Goal: Information Seeking & Learning: Learn about a topic

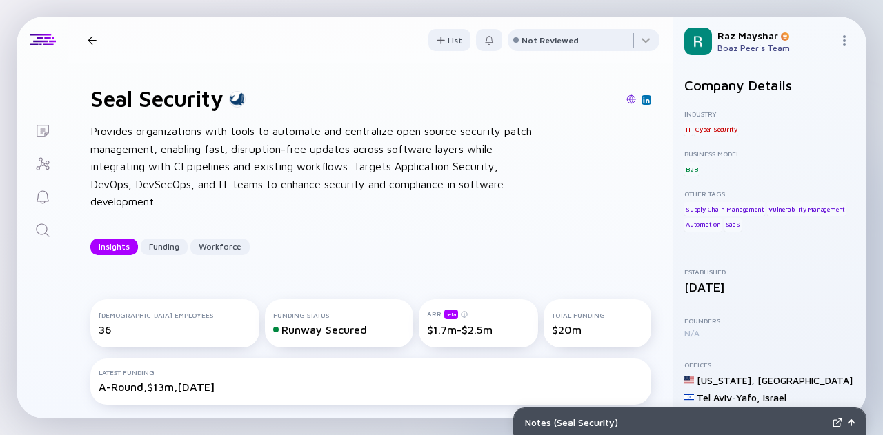
click at [91, 43] on div at bounding box center [92, 40] width 9 height 9
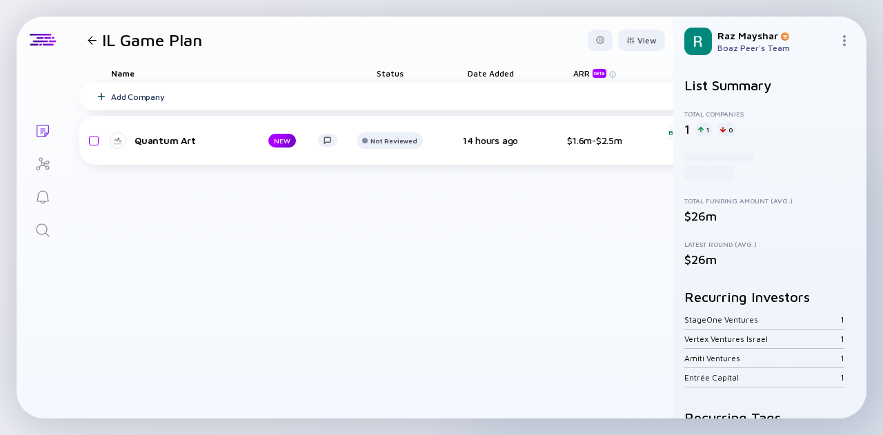
click at [38, 230] on icon "Search" at bounding box center [43, 230] width 17 height 17
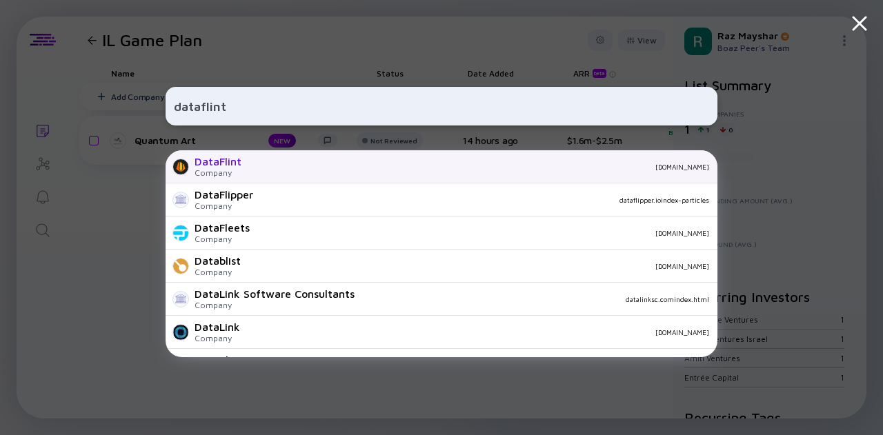
type input "dataflint"
click at [251, 159] on div "DataFlint Company [DOMAIN_NAME]" at bounding box center [442, 166] width 552 height 33
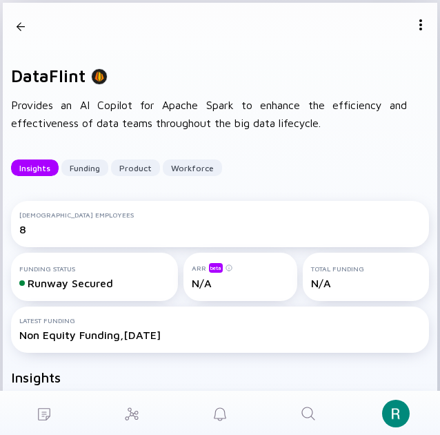
click at [24, 26] on div at bounding box center [21, 26] width 8 height 18
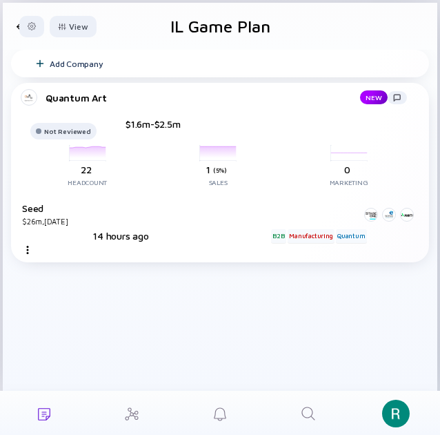
click at [306, 415] on icon "Search" at bounding box center [308, 413] width 17 height 17
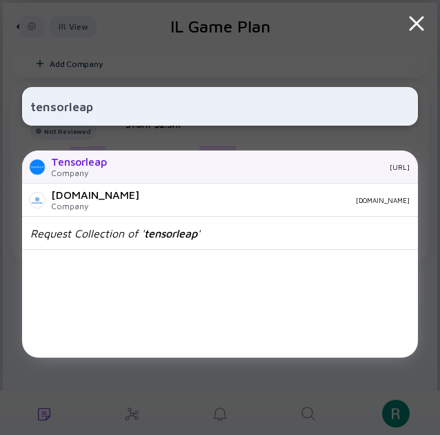
type input "tensorleap"
click at [190, 157] on div "Tensorleap Company [URL]" at bounding box center [220, 166] width 396 height 33
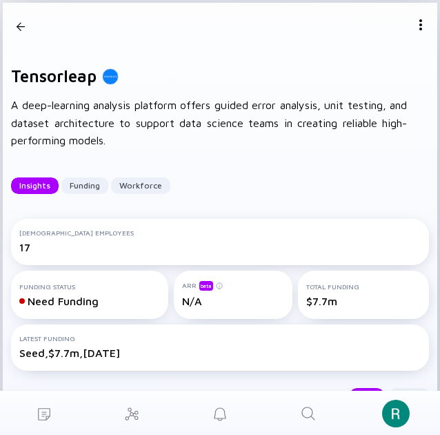
click at [26, 32] on div at bounding box center [21, 26] width 20 height 47
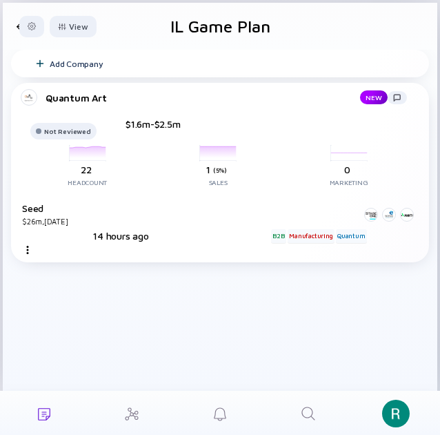
click at [306, 409] on icon "Search" at bounding box center [308, 413] width 17 height 17
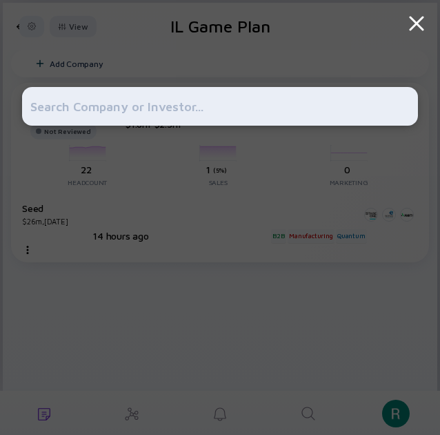
click at [214, 115] on input "text" at bounding box center [220, 106] width 380 height 25
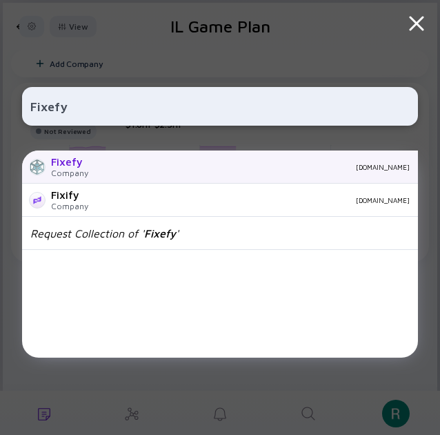
type input "Fixefy"
click at [153, 164] on div "[DOMAIN_NAME]" at bounding box center [254, 167] width 311 height 8
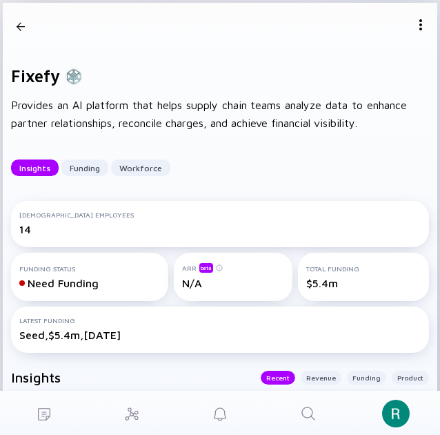
click at [37, 79] on h1 "Fixefy" at bounding box center [35, 75] width 49 height 19
copy h1 "Fixefy"
click at [20, 27] on div at bounding box center [21, 26] width 8 height 18
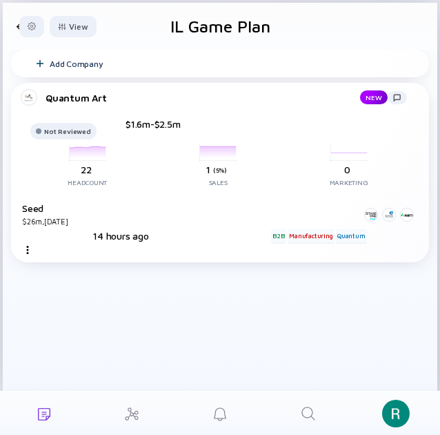
click at [323, 416] on link "Search" at bounding box center [308, 413] width 88 height 44
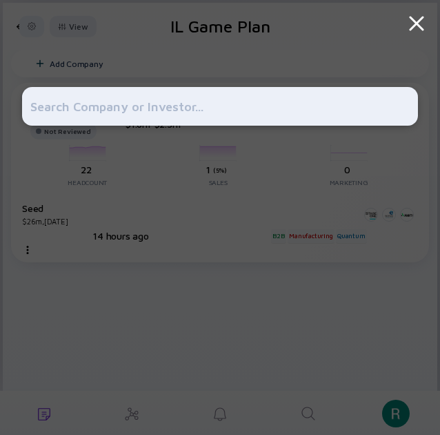
click at [254, 130] on div at bounding box center [220, 217] width 396 height 435
click at [248, 121] on div at bounding box center [220, 106] width 396 height 39
click at [246, 111] on input "text" at bounding box center [220, 106] width 380 height 25
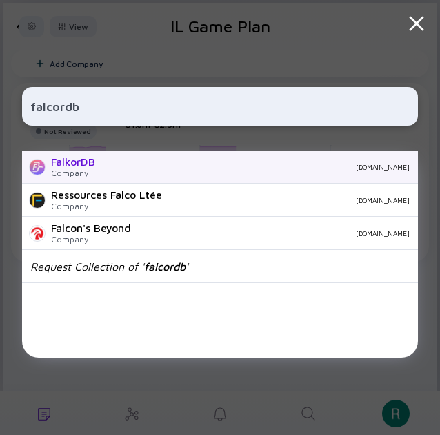
type input "falcordb"
click at [185, 166] on div "[DOMAIN_NAME]" at bounding box center [258, 167] width 304 height 8
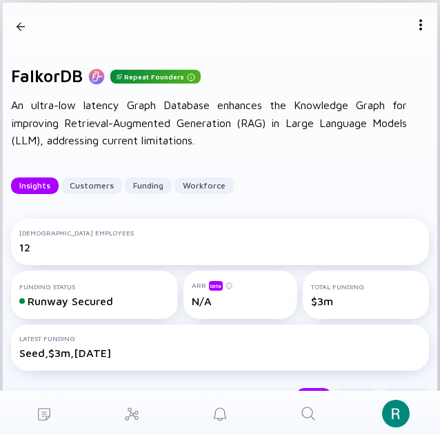
click at [317, 413] on link "Search" at bounding box center [308, 413] width 88 height 44
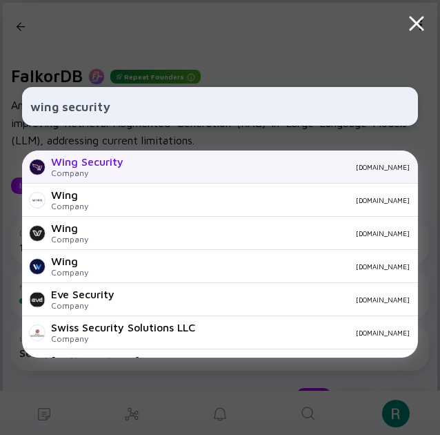
type input "wing security"
click at [177, 161] on div "Wing Security Company [DOMAIN_NAME]" at bounding box center [220, 166] width 396 height 33
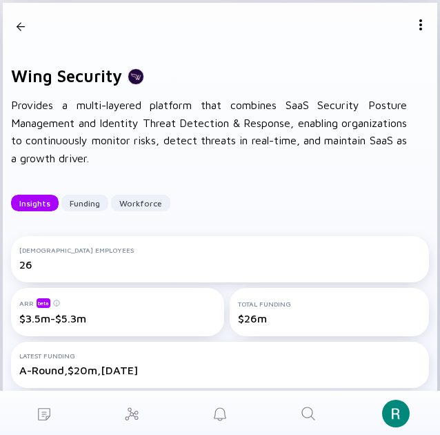
click at [17, 19] on div at bounding box center [21, 26] width 8 height 18
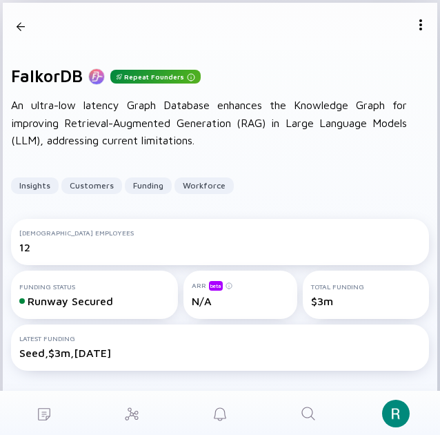
click at [26, 25] on div at bounding box center [21, 26] width 20 height 47
click at [301, 414] on icon "Search" at bounding box center [308, 413] width 17 height 17
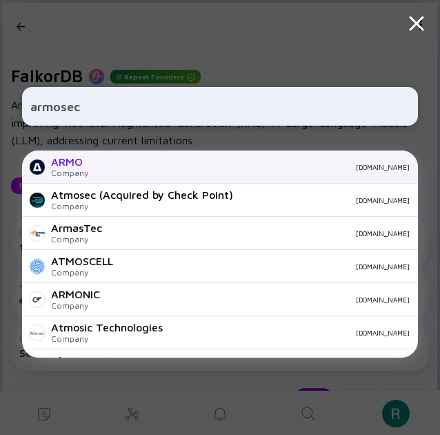
type input "armosec"
click at [173, 163] on div "[DOMAIN_NAME]" at bounding box center [254, 167] width 311 height 8
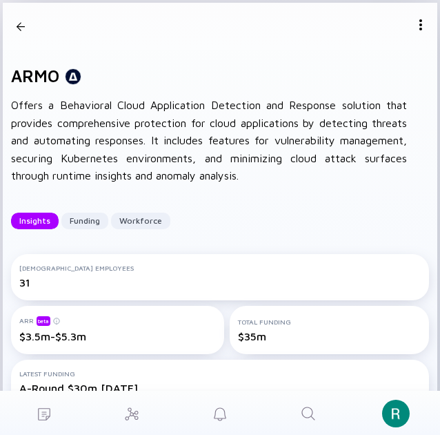
click at [21, 23] on div at bounding box center [21, 26] width 8 height 18
click at [22, 27] on div at bounding box center [21, 26] width 8 height 18
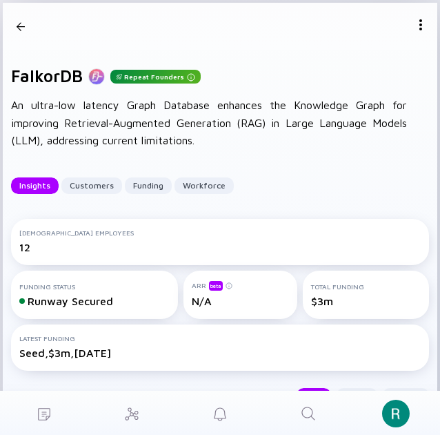
click at [23, 26] on div at bounding box center [21, 26] width 8 height 18
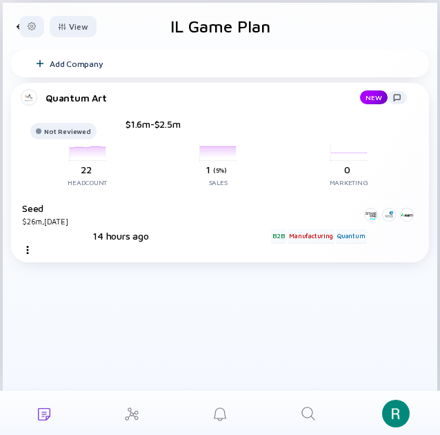
click at [15, 26] on div at bounding box center [21, 26] width 20 height 47
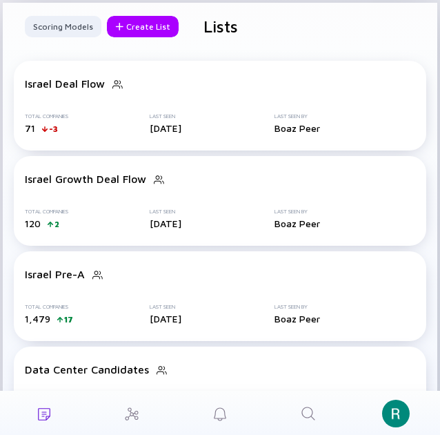
click at [322, 409] on link "Search" at bounding box center [308, 413] width 88 height 44
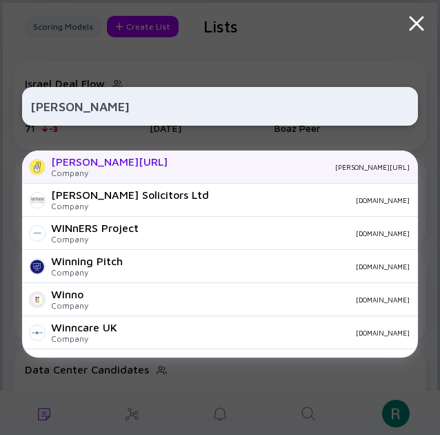
type input "[PERSON_NAME]"
click at [83, 169] on div "Company" at bounding box center [109, 173] width 117 height 10
